Goal: Check status

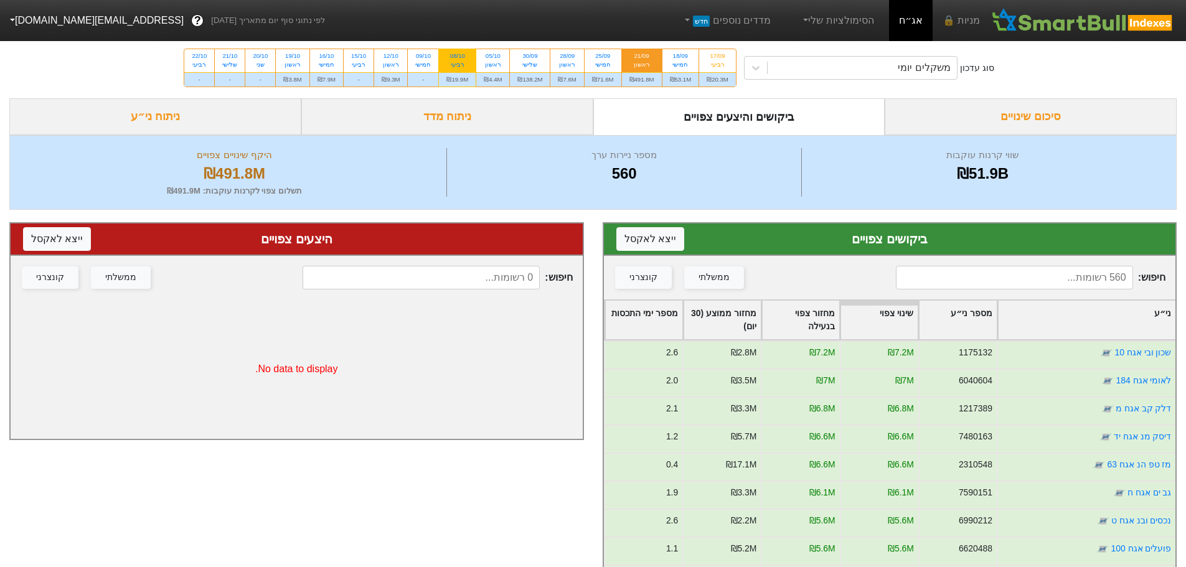
click at [456, 60] on div "08/10" at bounding box center [457, 56] width 22 height 9
click at [456, 57] on input "08/10 רביעי ₪19.9M" at bounding box center [454, 53] width 8 height 8
radio input "true"
click at [387, 63] on div "ראשון" at bounding box center [391, 64] width 18 height 9
click at [387, 57] on input "12/10 ראשון ₪9.3M" at bounding box center [387, 53] width 8 height 8
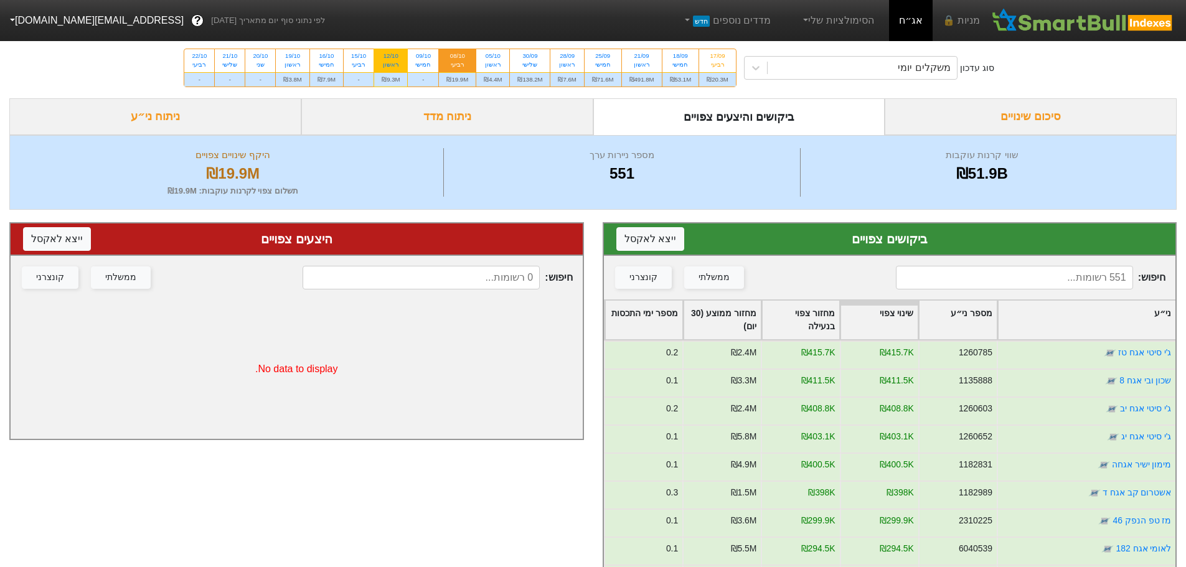
radio input "true"
click at [456, 62] on div "רביעי" at bounding box center [457, 64] width 22 height 9
click at [456, 57] on input "08/10 רביעי ₪19.9M" at bounding box center [454, 53] width 8 height 8
radio input "true"
click at [396, 60] on div "ראשון" at bounding box center [391, 64] width 18 height 9
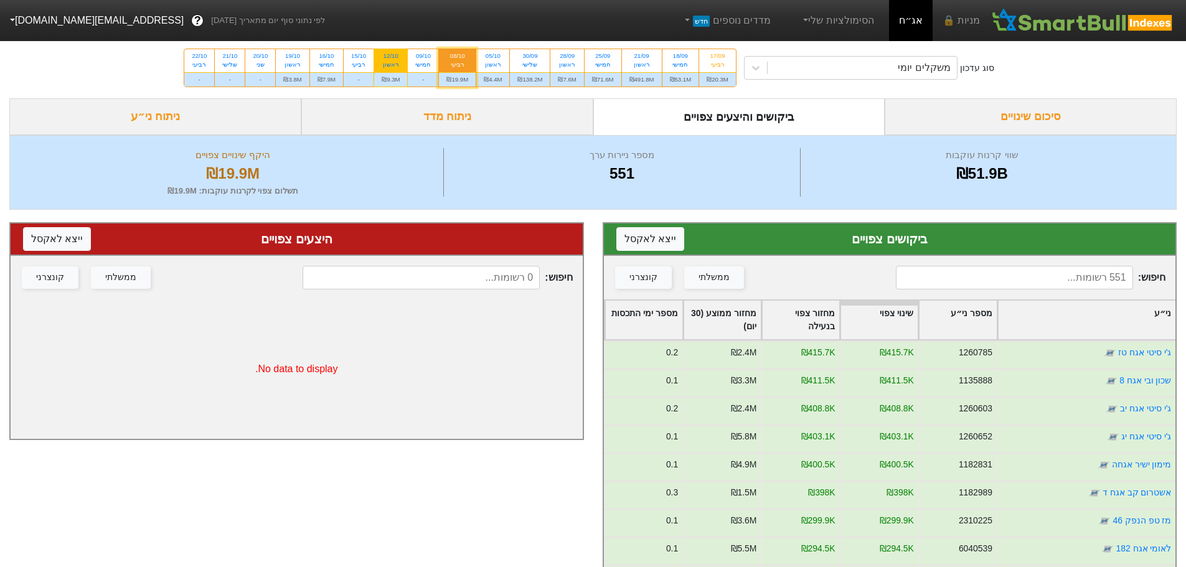
click at [391, 57] on input "12/10 ראשון ₪9.3M" at bounding box center [387, 53] width 8 height 8
radio input "true"
